Goal: Transaction & Acquisition: Purchase product/service

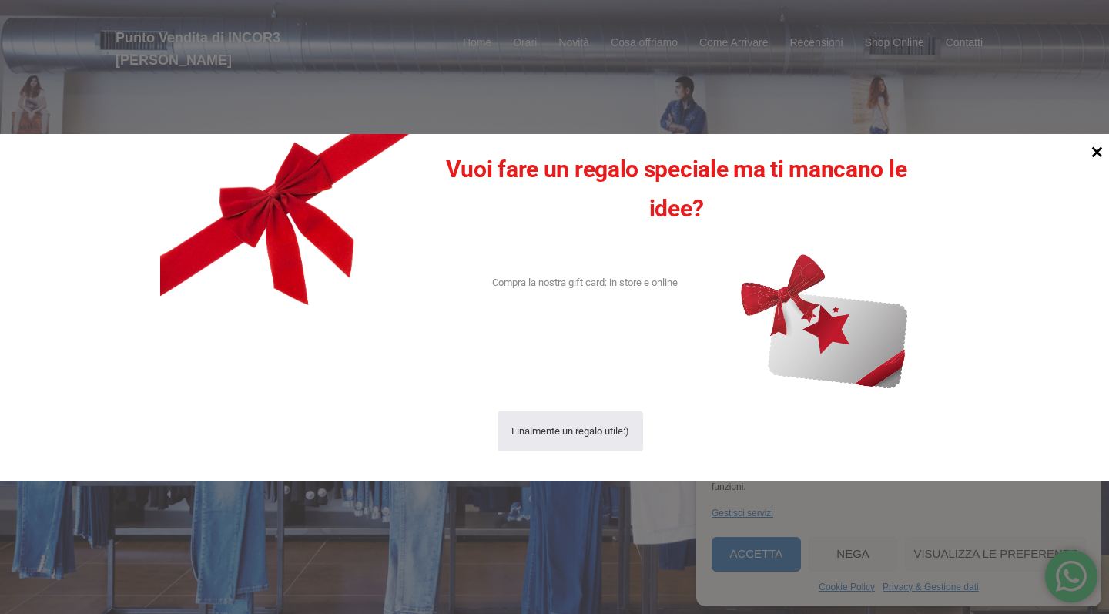
click at [1097, 146] on icon at bounding box center [1096, 151] width 21 height 21
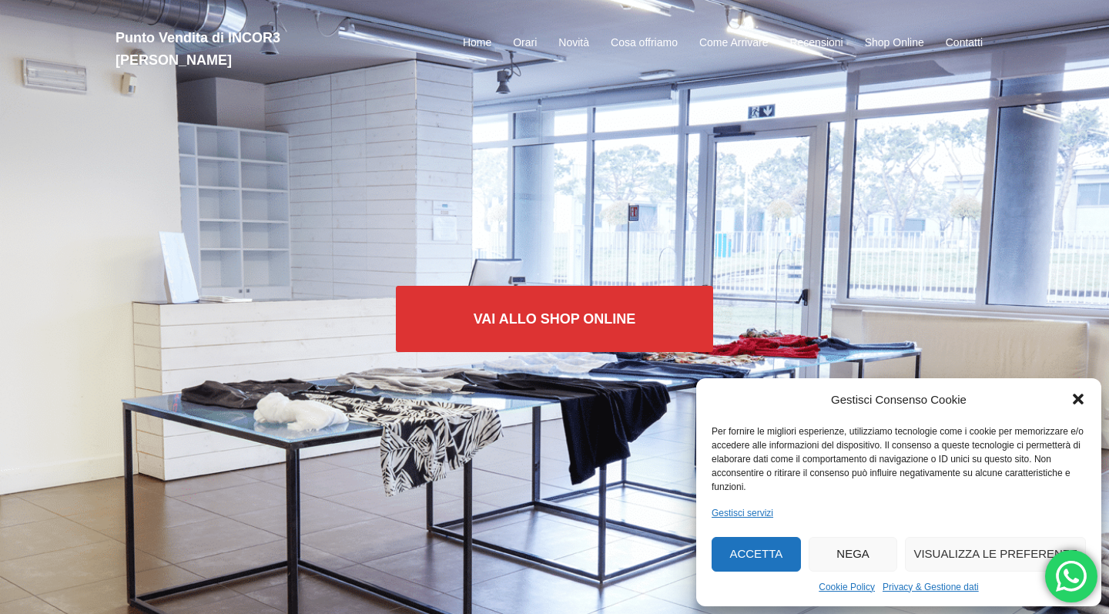
click at [1080, 402] on icon "Chiudi la finestra di dialogo" at bounding box center [1077, 399] width 11 height 11
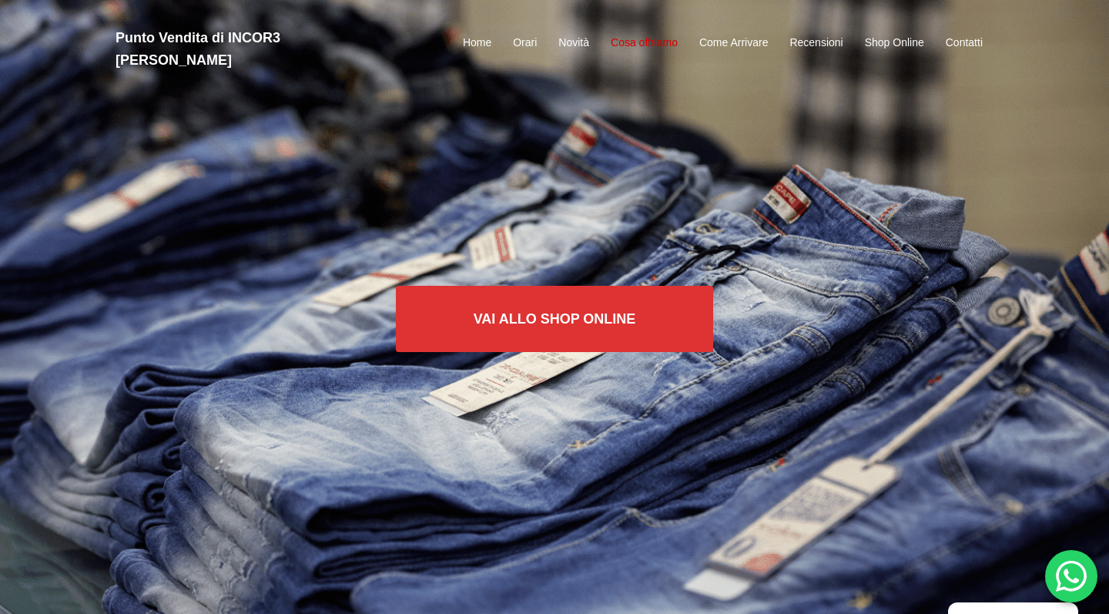
click at [644, 34] on link "Cosa offriamo" at bounding box center [643, 43] width 67 height 18
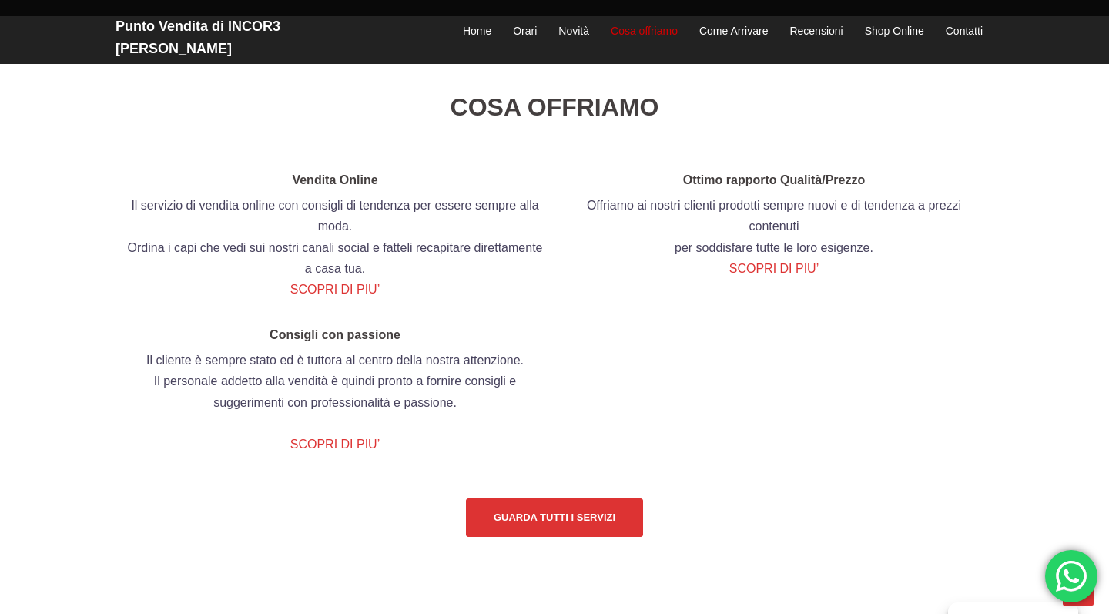
scroll to position [1667, 0]
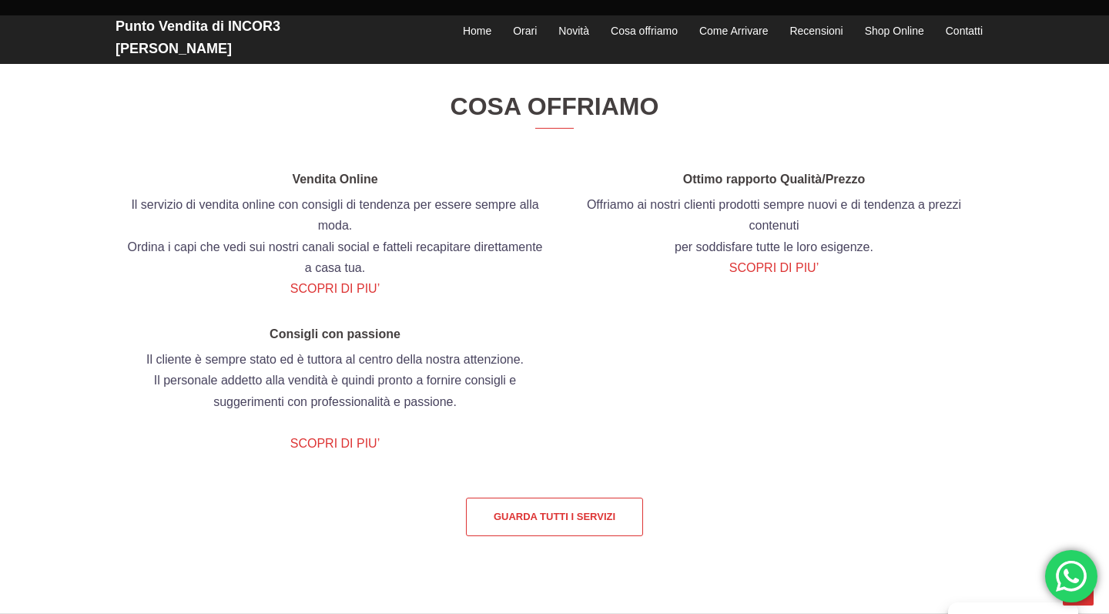
click at [507, 536] on link "Guarda tutti i servizi" at bounding box center [554, 516] width 177 height 38
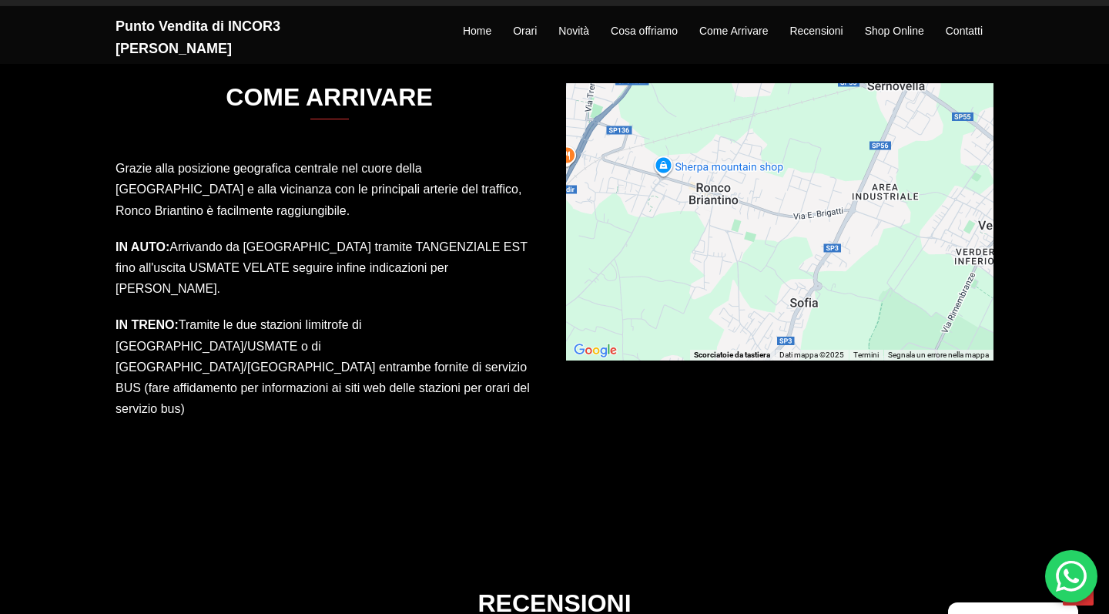
scroll to position [2272, 0]
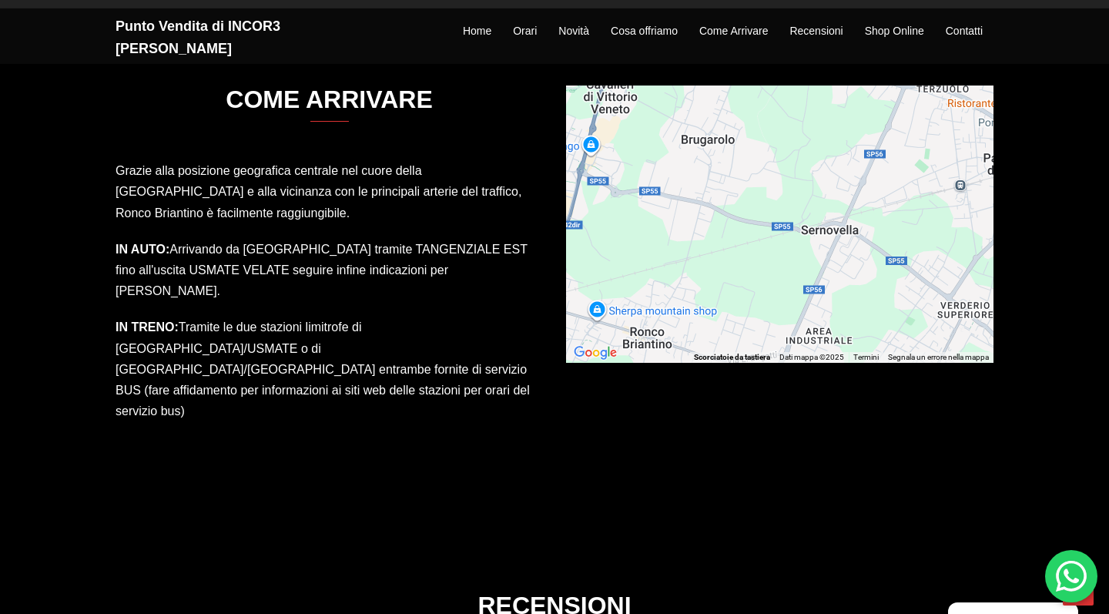
drag, startPoint x: 839, startPoint y: 264, endPoint x: 772, endPoint y: 408, distance: 158.8
click at [772, 408] on div "COME ARRIVARE Grazie alla posizione geografica centrale nel cuore della Lombard…" at bounding box center [554, 260] width 878 height 505
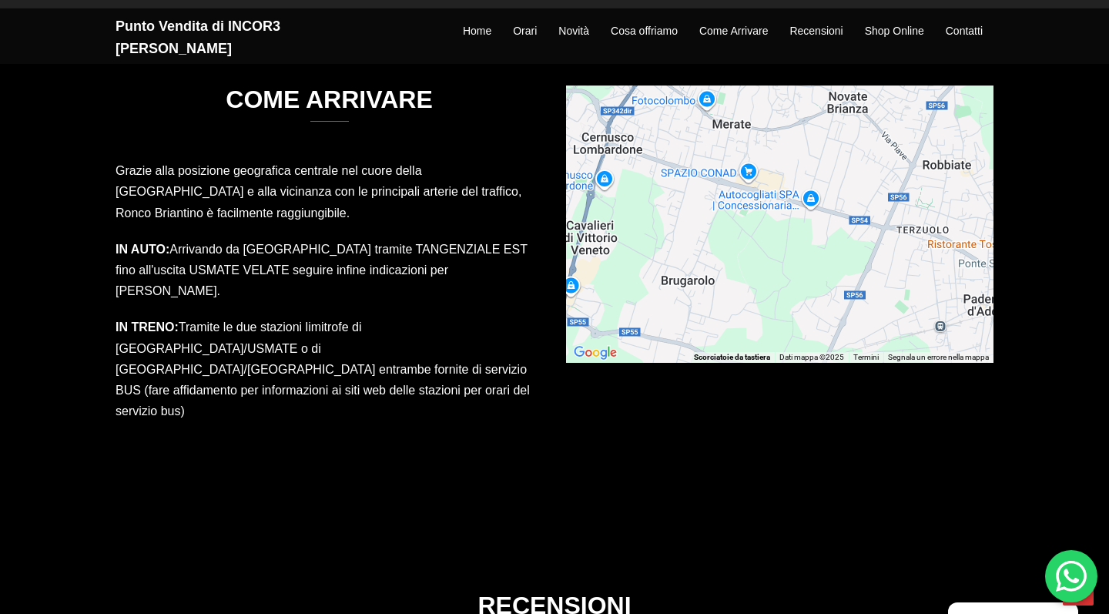
drag, startPoint x: 870, startPoint y: 166, endPoint x: 822, endPoint y: 346, distance: 186.4
click at [824, 345] on div "Per attivare il trascinamento con la tastiera, premi Alt + Invio. Nello stato d…" at bounding box center [779, 223] width 427 height 277
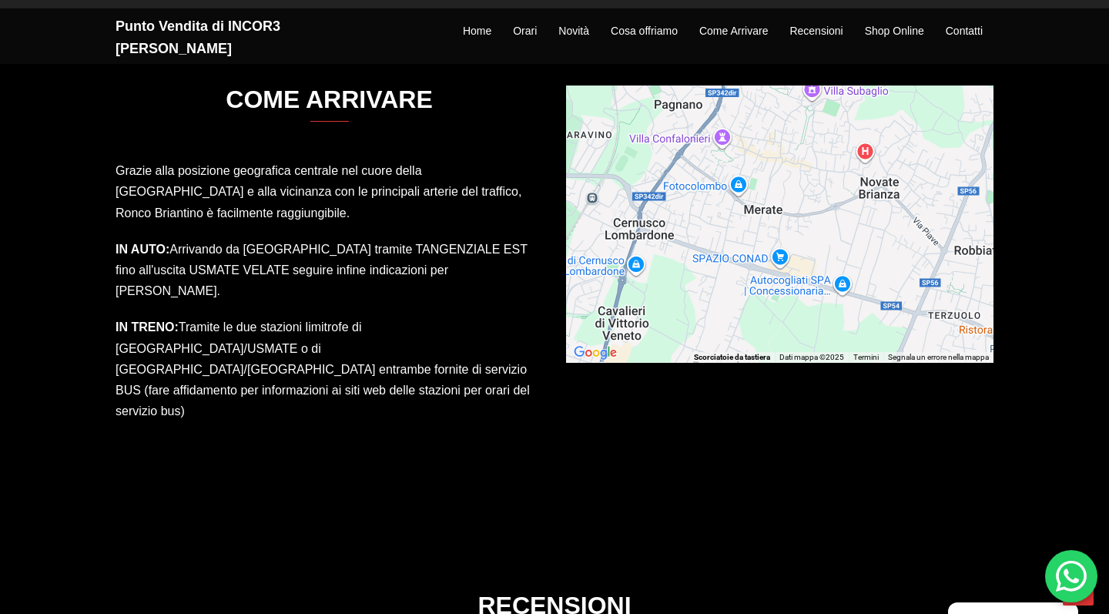
drag, startPoint x: 852, startPoint y: 266, endPoint x: 951, endPoint y: 267, distance: 98.5
click at [950, 270] on div "Per attivare il trascinamento con la tastiera, premi Alt + Invio. Nello stato d…" at bounding box center [779, 223] width 427 height 277
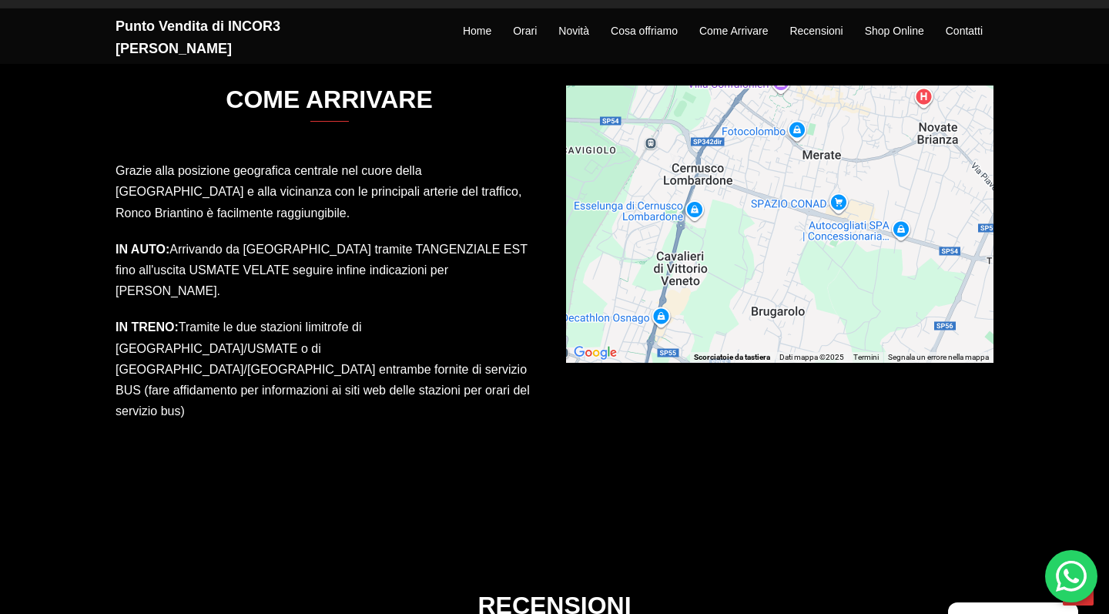
drag, startPoint x: 911, startPoint y: 301, endPoint x: 935, endPoint y: 148, distance: 155.0
click at [935, 149] on div "Per attivare il trascinamento con la tastiera, premi Alt + Invio. Nello stato d…" at bounding box center [779, 223] width 427 height 277
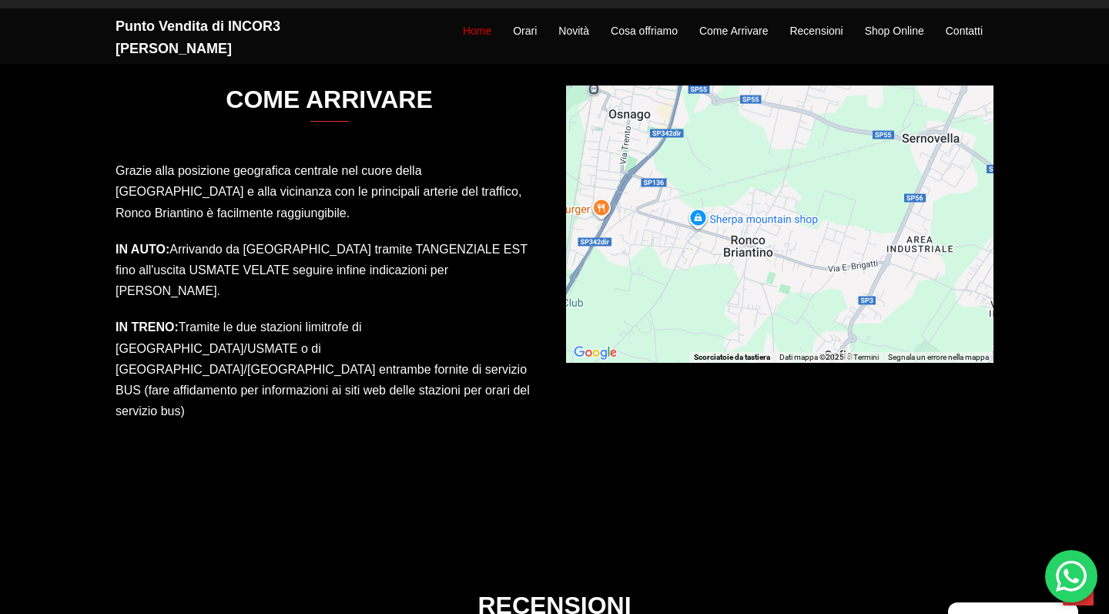
click at [484, 23] on link "Home" at bounding box center [477, 31] width 28 height 18
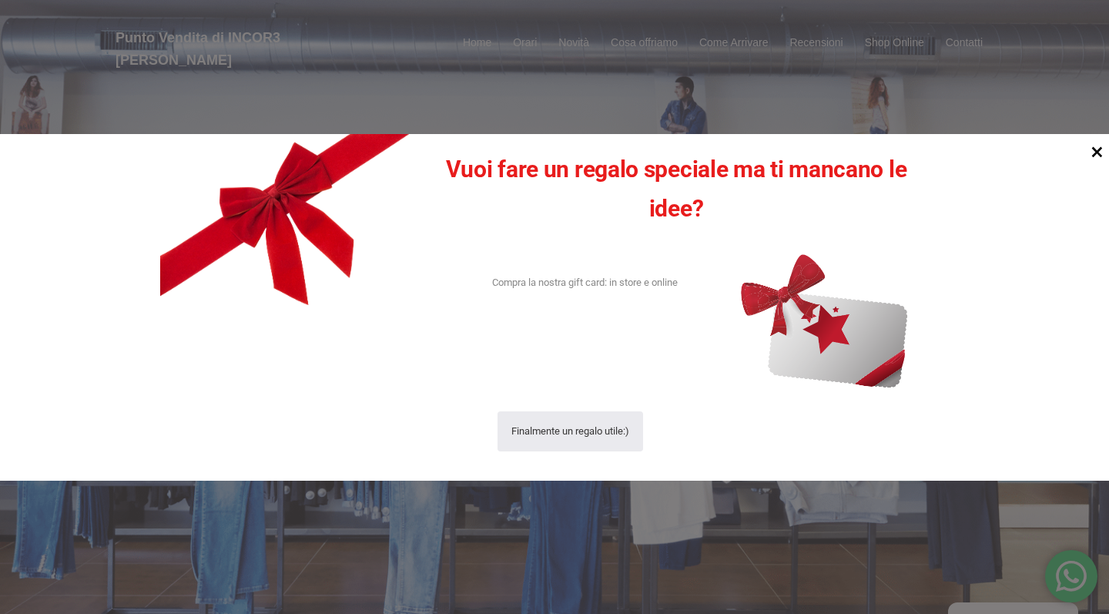
click at [1095, 152] on icon at bounding box center [1096, 151] width 21 height 21
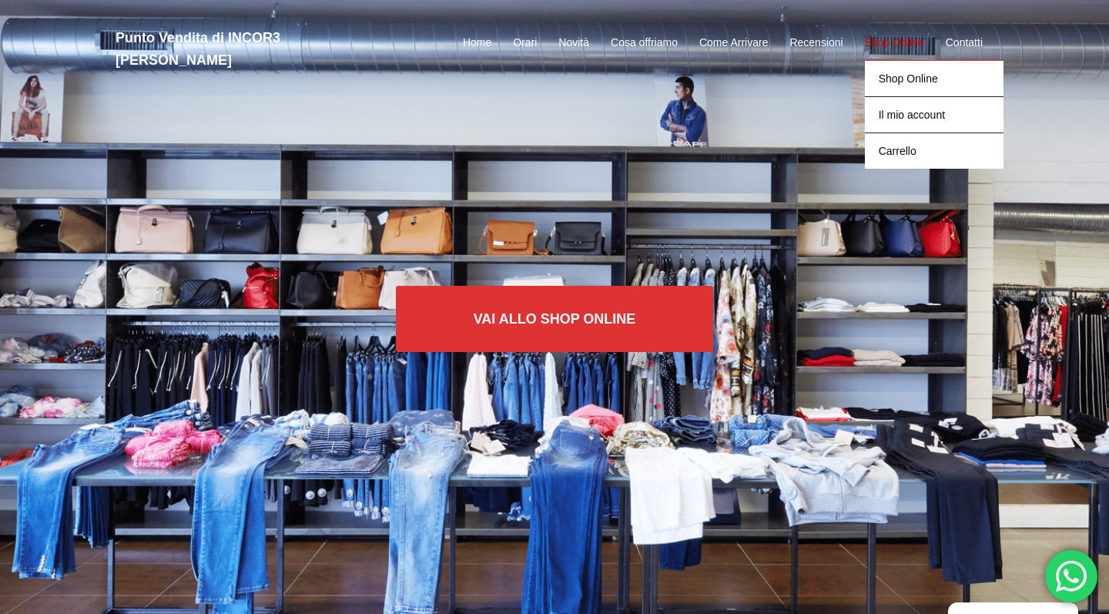
click at [879, 35] on link "Shop Online" at bounding box center [894, 43] width 59 height 18
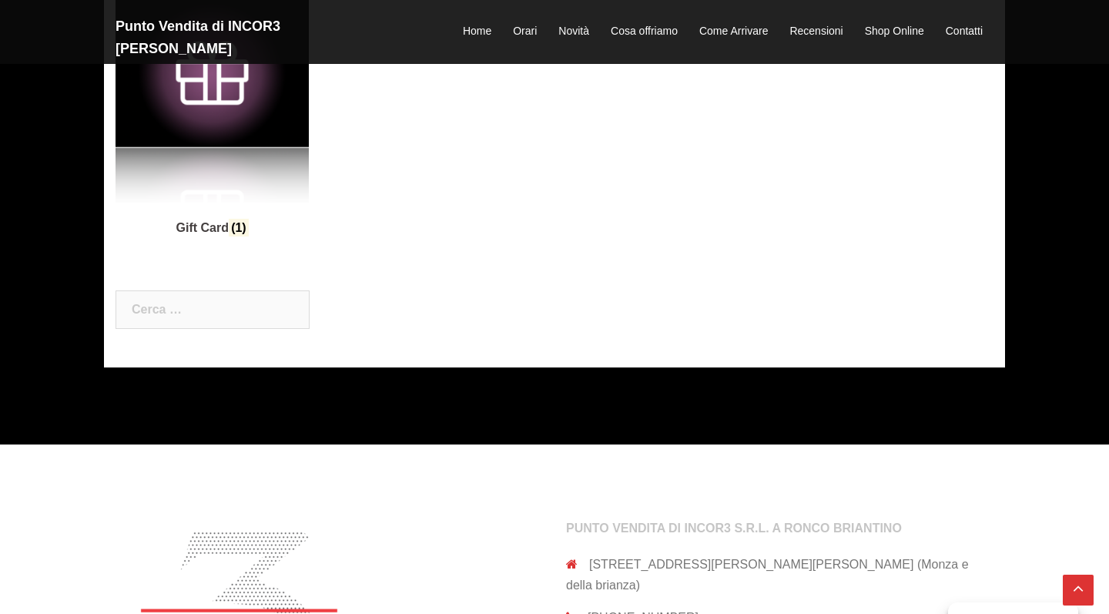
scroll to position [963, 0]
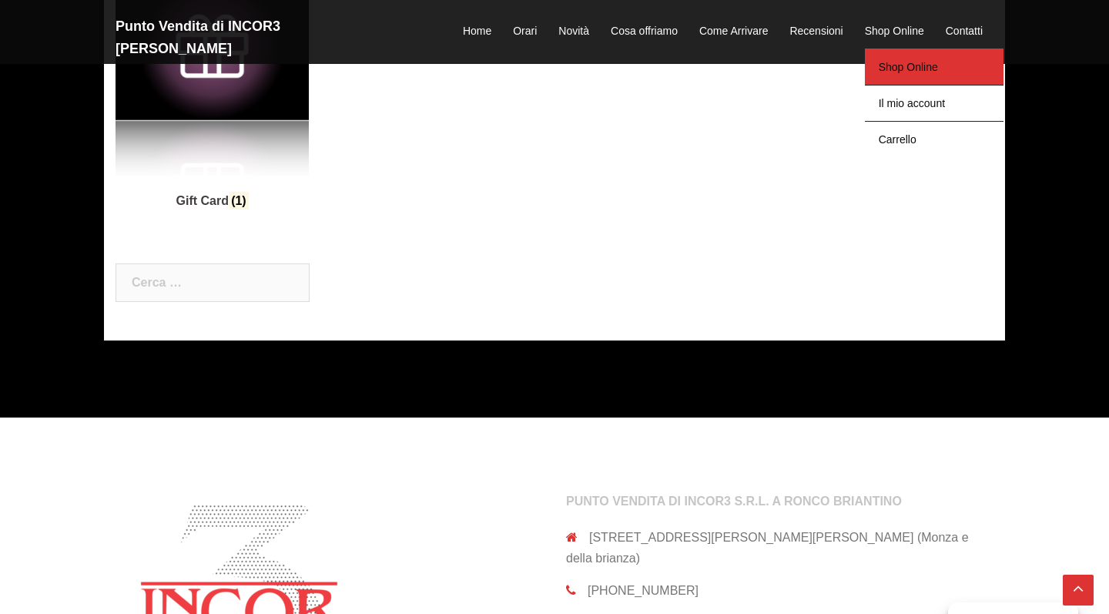
click at [892, 55] on link "Shop Online" at bounding box center [934, 66] width 139 height 36
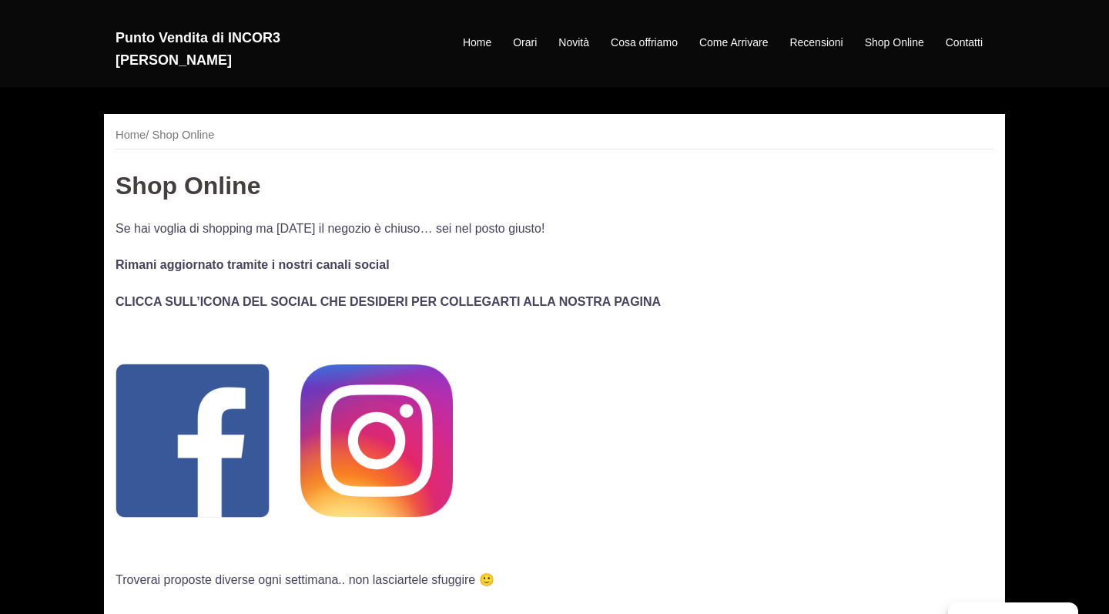
click at [224, 420] on img at bounding box center [192, 440] width 154 height 154
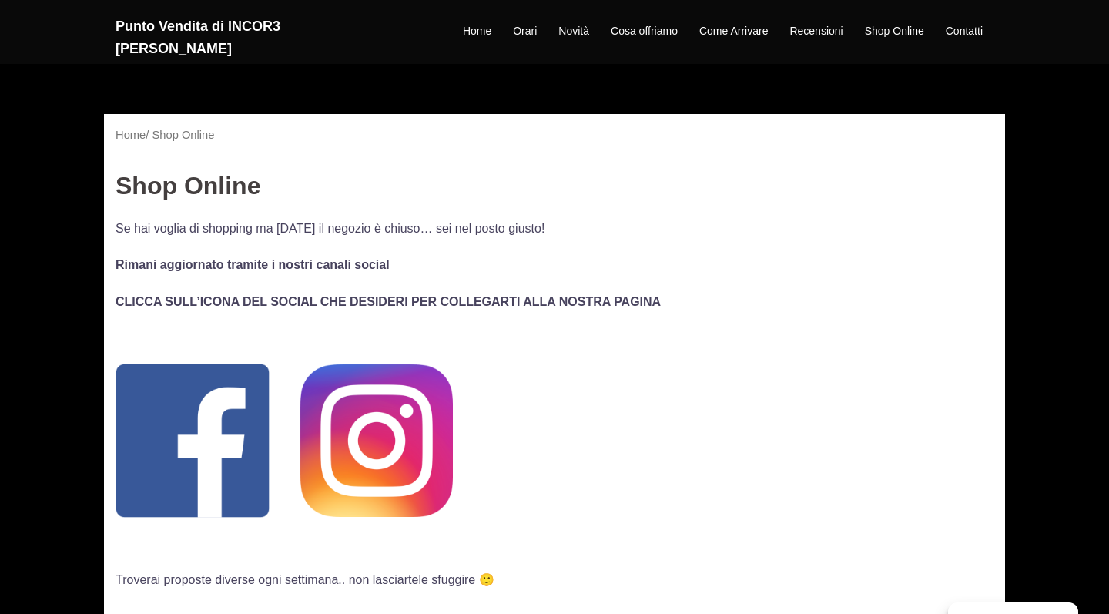
scroll to position [963, 0]
